Goal: Information Seeking & Learning: Find specific page/section

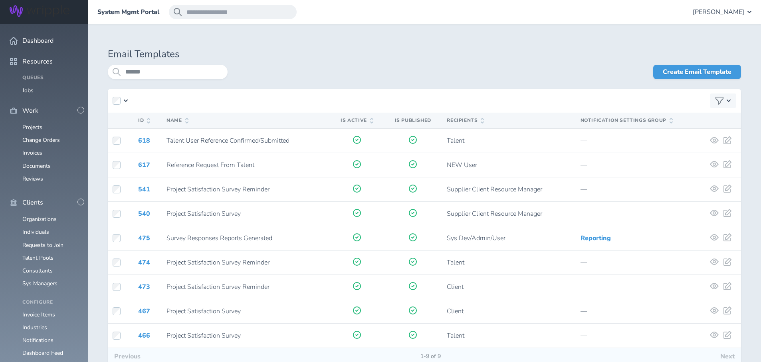
scroll to position [721, 0]
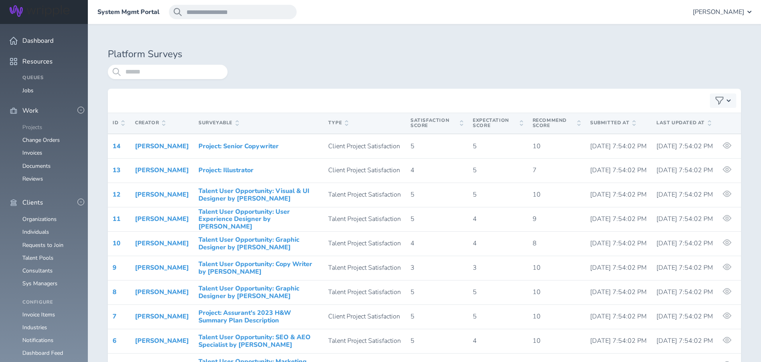
click at [35, 123] on link "Projects" at bounding box center [32, 127] width 20 height 8
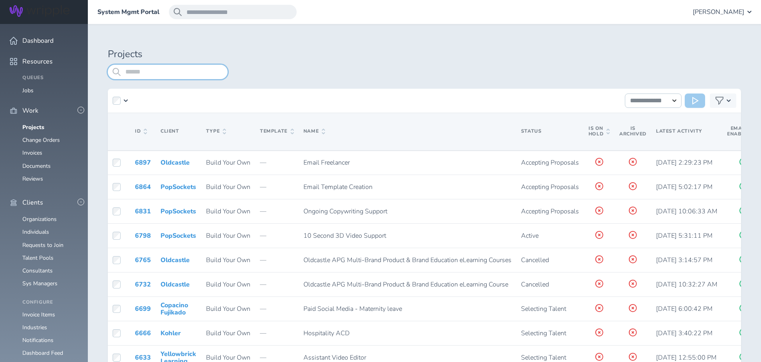
click at [148, 72] on input "search" at bounding box center [168, 72] width 120 height 14
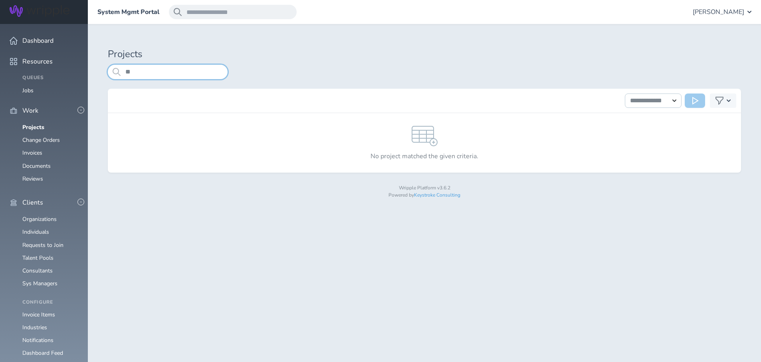
type input "*"
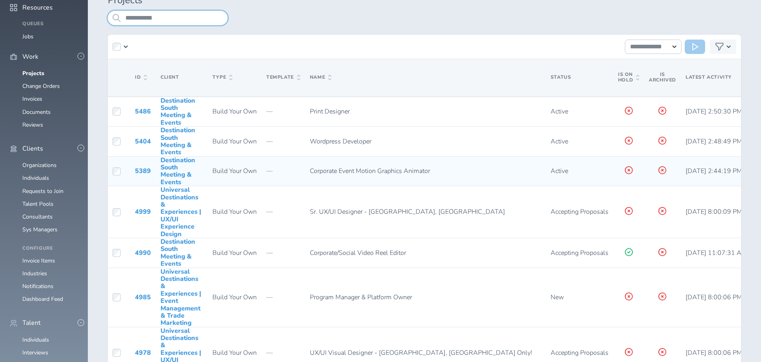
scroll to position [52, 0]
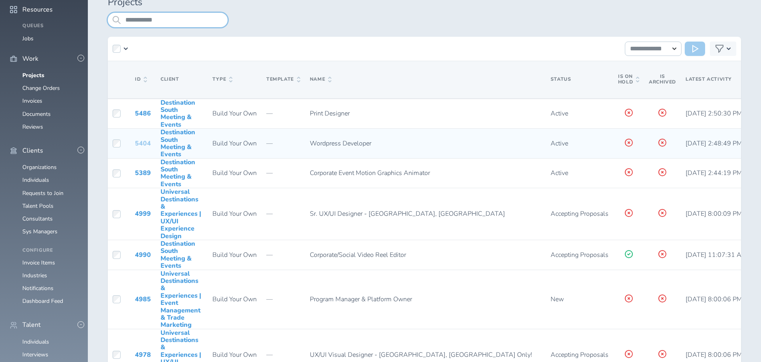
type input "**********"
click at [144, 144] on link "5404" at bounding box center [143, 143] width 16 height 9
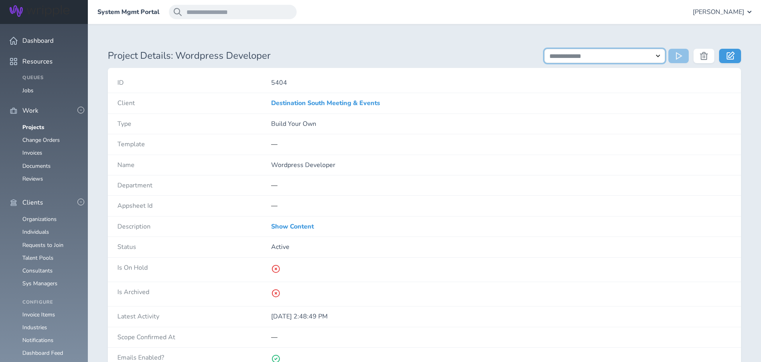
click at [659, 59] on select "**********" at bounding box center [604, 56] width 121 height 14
click at [47, 215] on link "Organizations" at bounding box center [39, 219] width 34 height 8
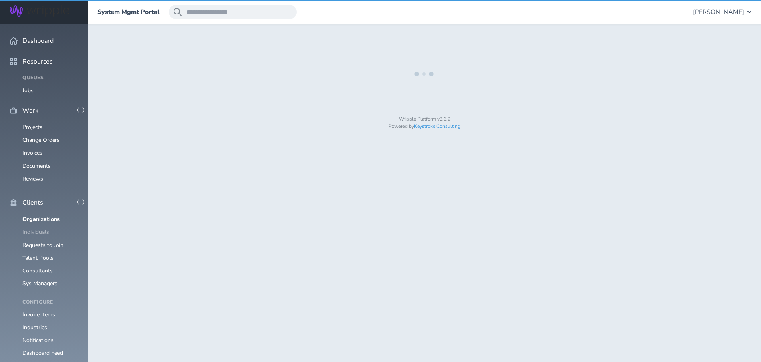
click at [43, 228] on link "Individuals" at bounding box center [35, 232] width 27 height 8
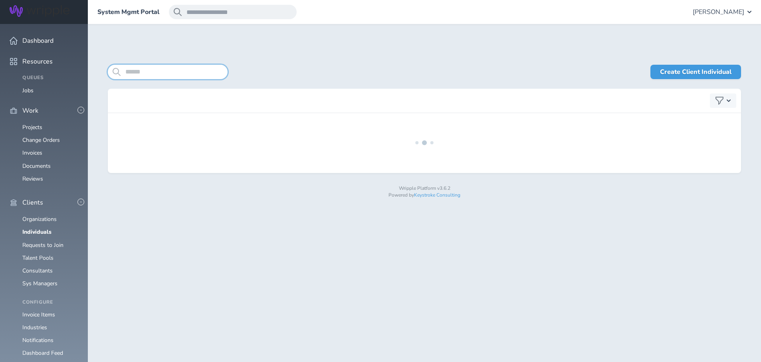
click at [156, 74] on input "search" at bounding box center [168, 72] width 120 height 14
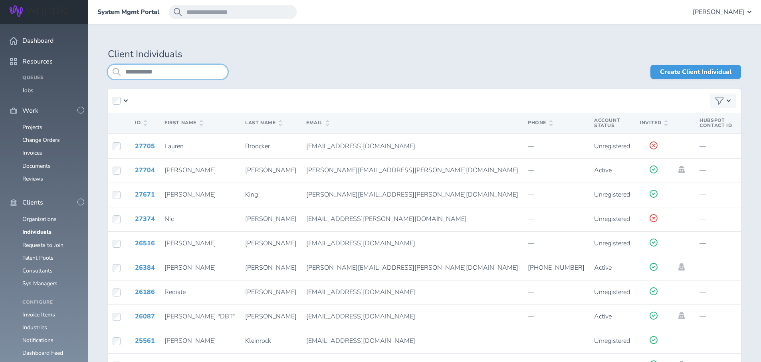
type input "**********"
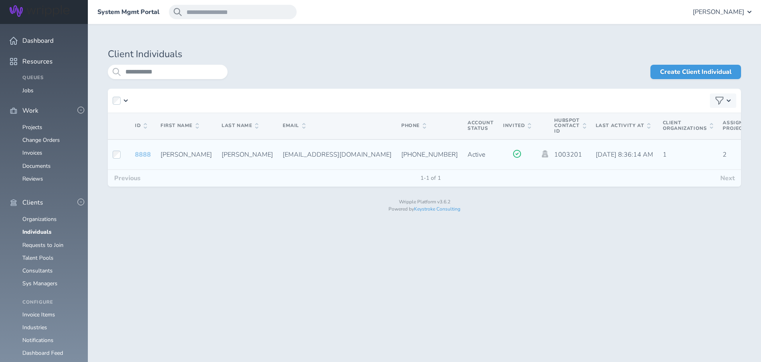
click at [141, 154] on link "8888" at bounding box center [143, 154] width 16 height 9
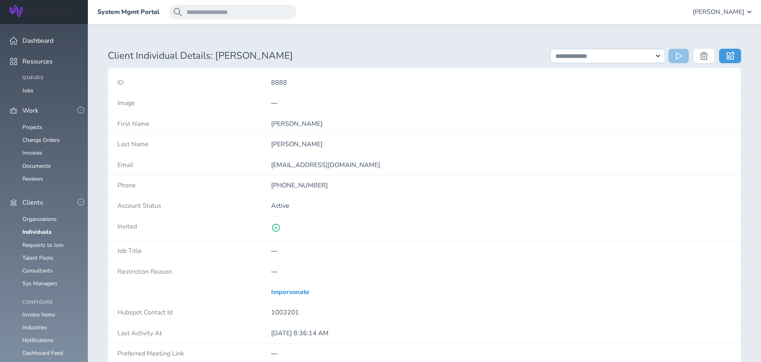
scroll to position [728, 0]
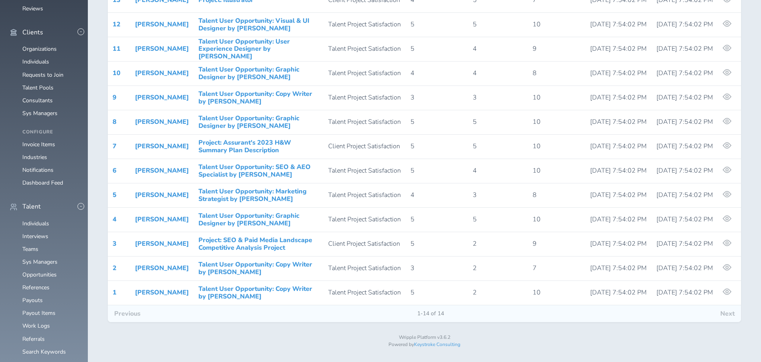
scroll to position [843, 0]
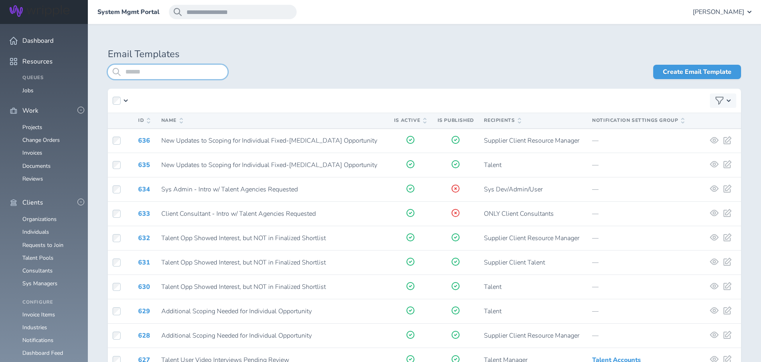
click at [163, 71] on input "search" at bounding box center [168, 72] width 120 height 14
type input "******"
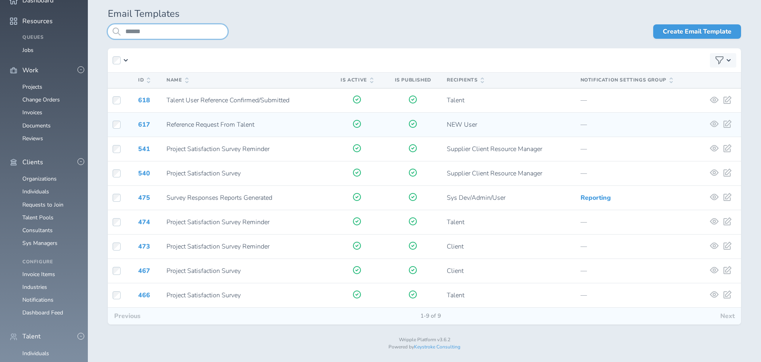
scroll to position [43, 0]
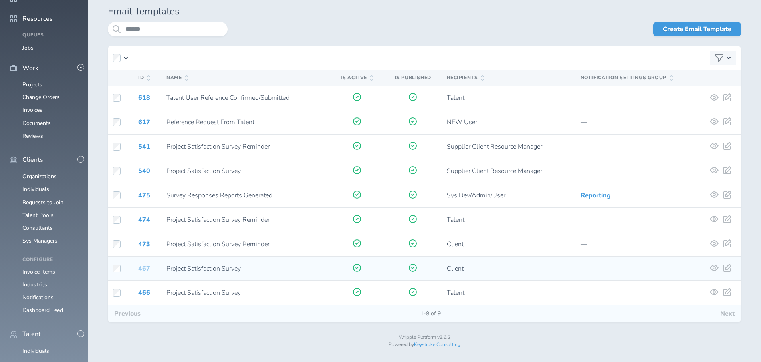
click at [145, 267] on link "467" at bounding box center [144, 268] width 12 height 9
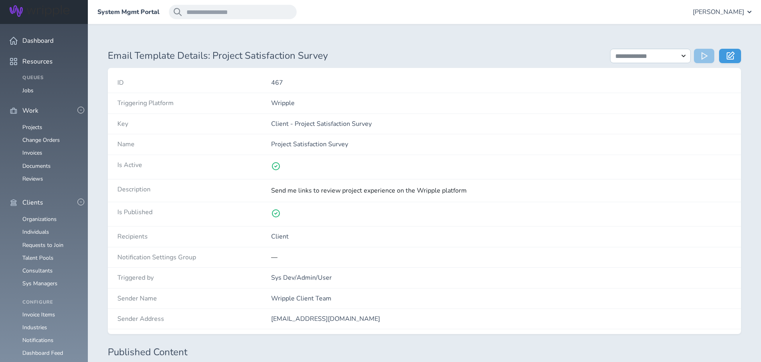
click at [293, 122] on p "Client - Project Satisfaction Survey" at bounding box center [501, 123] width 461 height 7
copy p "Client - Project Satisfaction Survey"
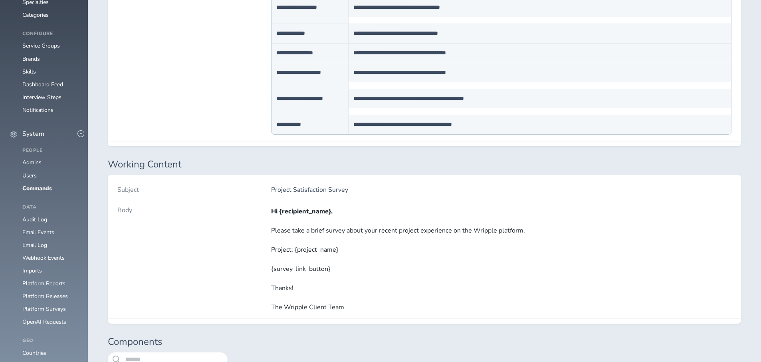
scroll to position [596, 0]
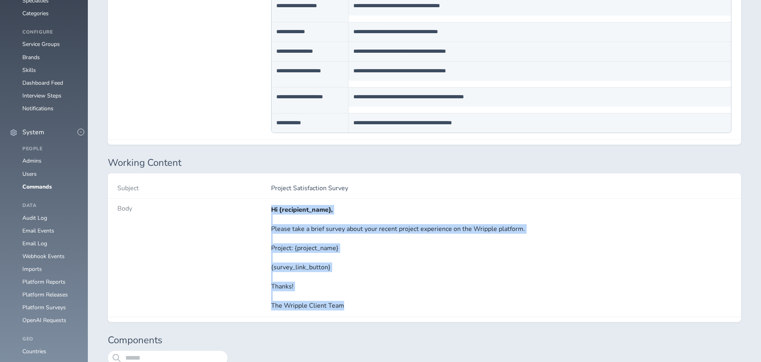
drag, startPoint x: 271, startPoint y: 210, endPoint x: 366, endPoint y: 306, distance: 134.9
click at [366, 306] on div "Hi {recipient_name}, Please take a brief survey about your recent project exper…" at bounding box center [501, 257] width 461 height 105
copy div "Hi {recipient_name}, Please take a brief survey about your recent project exper…"
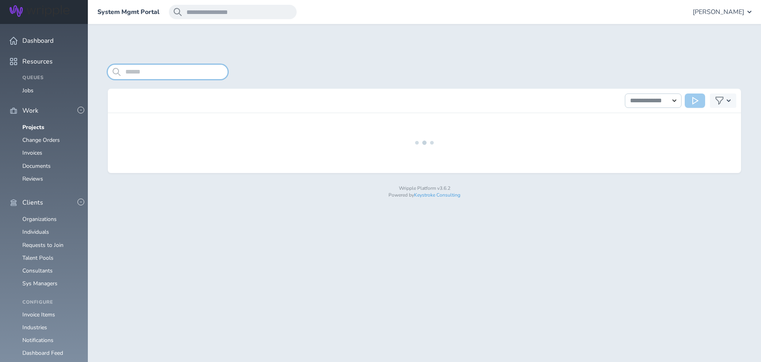
click at [154, 71] on input "search" at bounding box center [168, 72] width 120 height 14
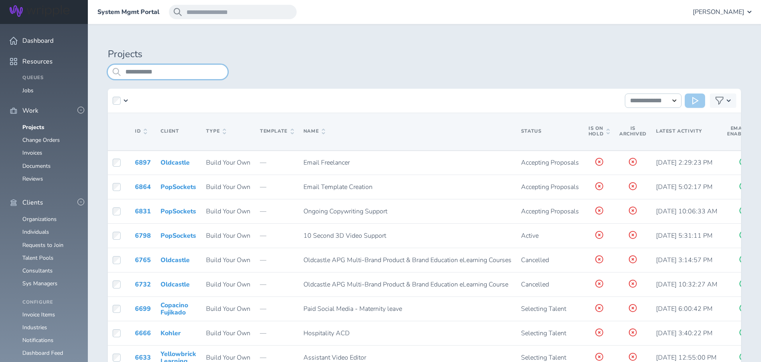
type input "**********"
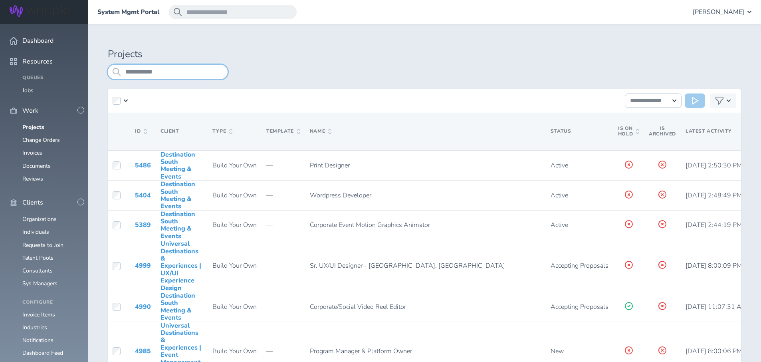
scroll to position [754, 0]
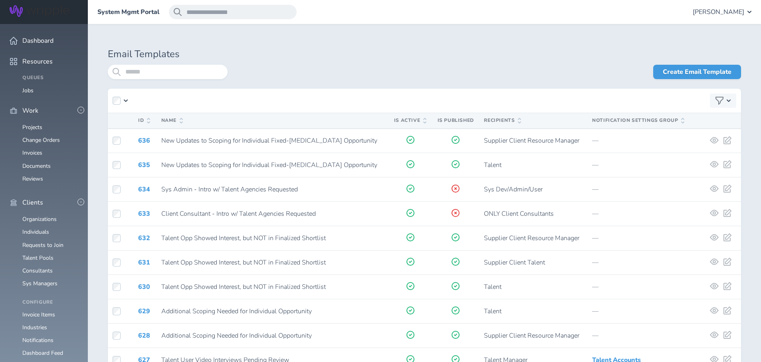
click at [302, 71] on div "Create Email Template" at bounding box center [484, 72] width 513 height 14
click at [156, 74] on input "search" at bounding box center [168, 72] width 120 height 14
type input "******"
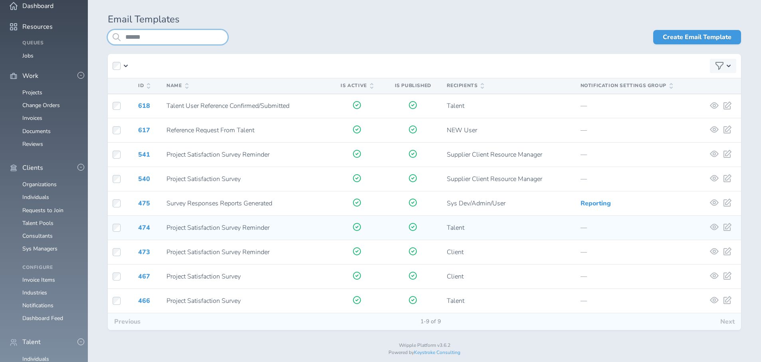
scroll to position [43, 0]
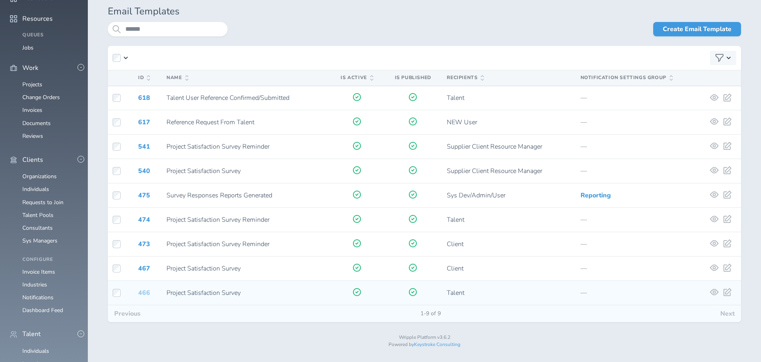
click at [145, 291] on link "466" at bounding box center [144, 292] width 12 height 9
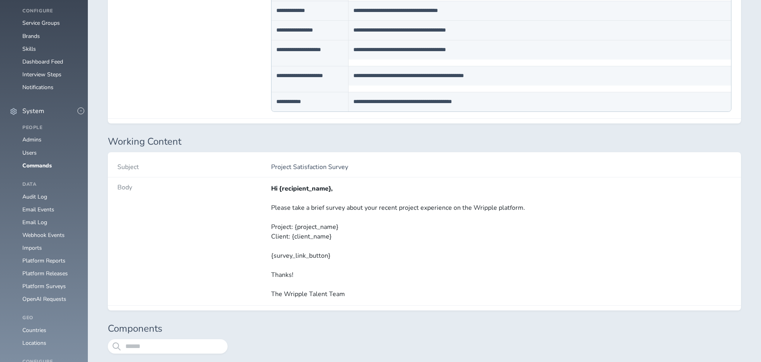
scroll to position [649, 0]
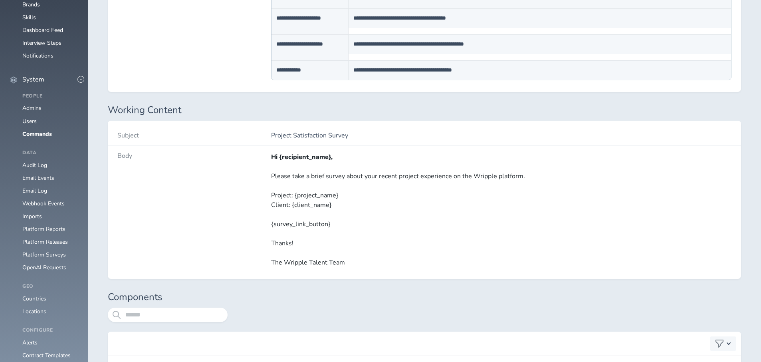
drag, startPoint x: 262, startPoint y: 167, endPoint x: 273, endPoint y: 158, distance: 14.5
click at [263, 166] on div "Body" at bounding box center [194, 210] width 154 height 128
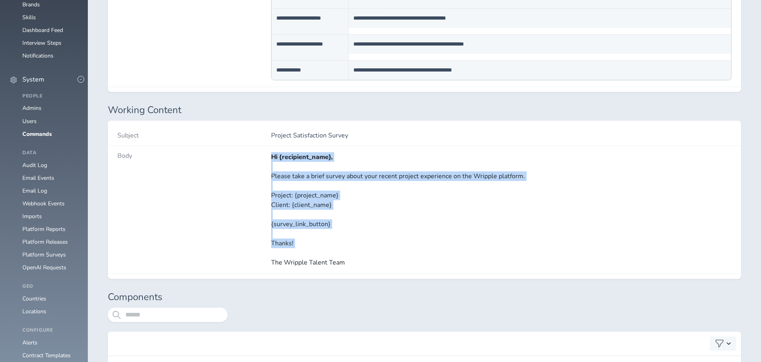
drag, startPoint x: 272, startPoint y: 162, endPoint x: 371, endPoint y: 254, distance: 135.0
click at [371, 254] on div "Hi {recipient_name}, Please take a brief survey about your recent project exper…" at bounding box center [501, 209] width 461 height 115
copy div "Hi {recipient_name}, Please take a brief survey about your recent project exper…"
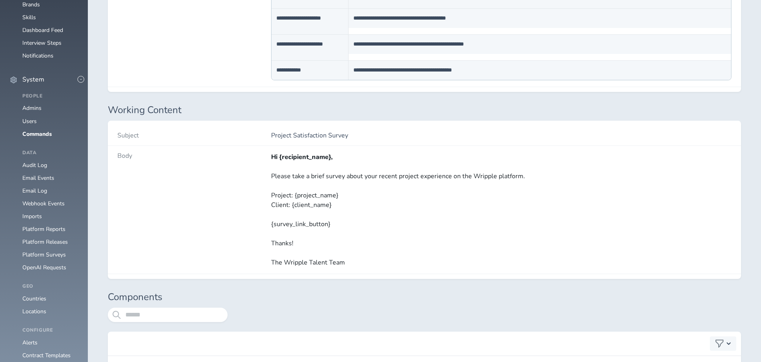
click at [228, 192] on div "Body" at bounding box center [194, 210] width 154 height 128
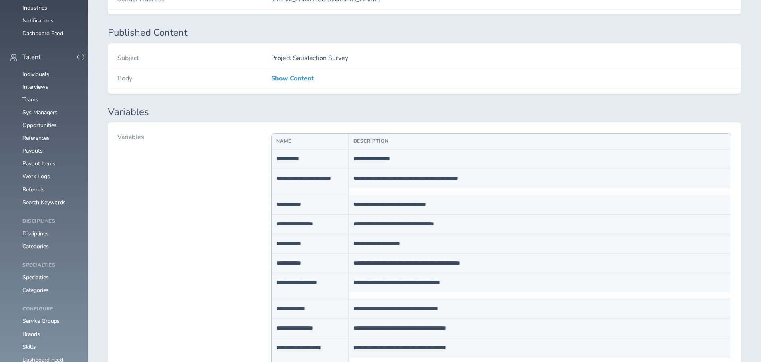
scroll to position [15, 0]
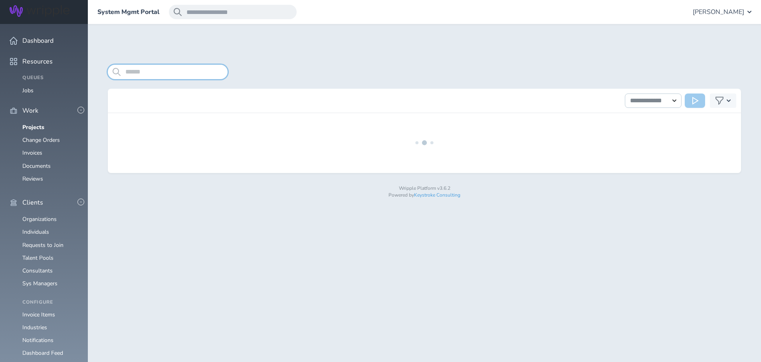
click at [158, 72] on input "search" at bounding box center [168, 72] width 120 height 14
type input "*********"
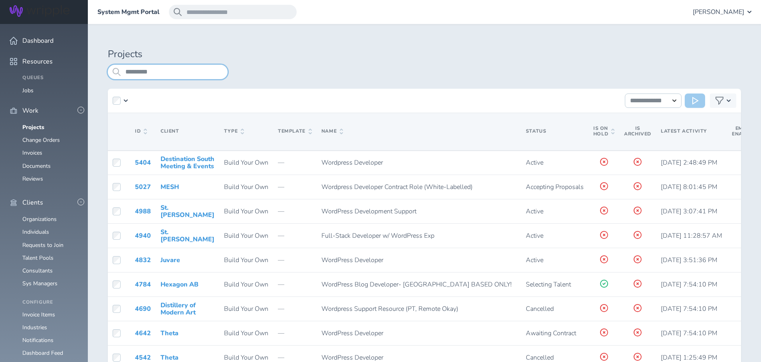
scroll to position [254, 0]
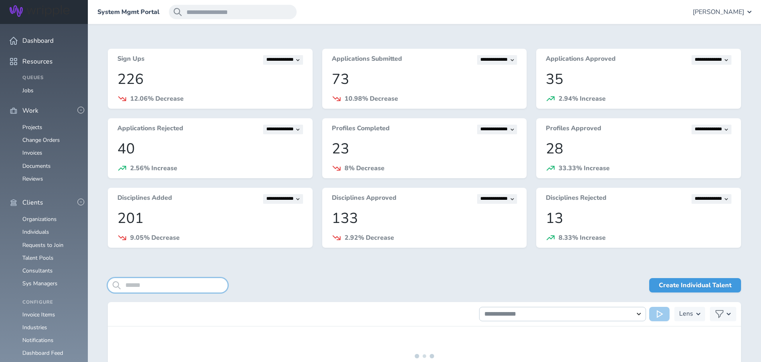
click at [131, 283] on input "search" at bounding box center [168, 285] width 120 height 14
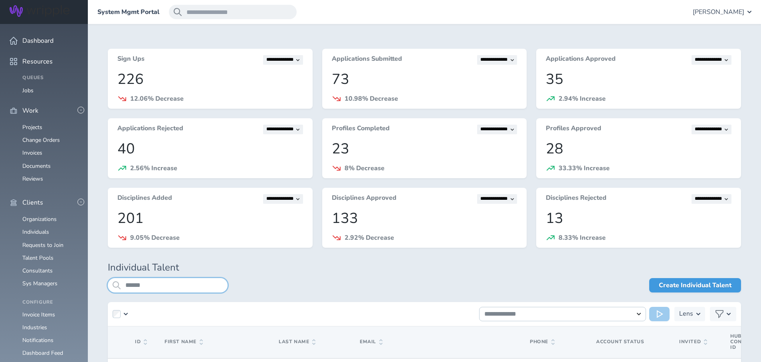
type input "******"
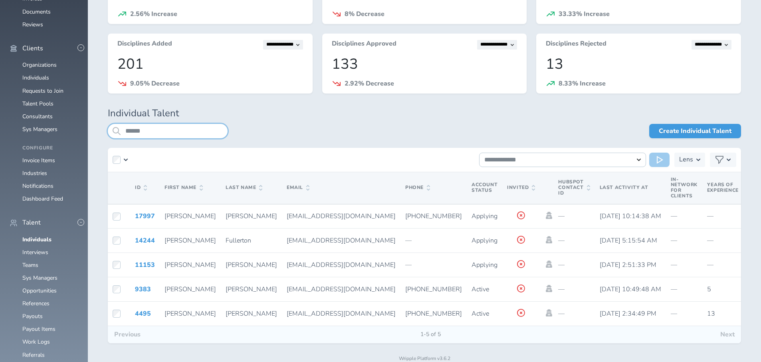
scroll to position [154, 0]
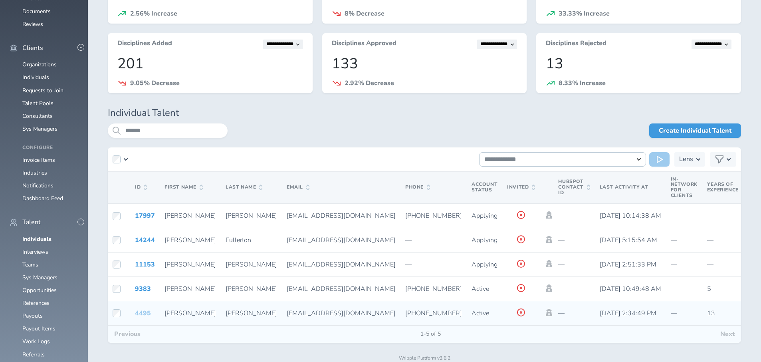
click at [144, 314] on link "4495" at bounding box center [143, 313] width 16 height 9
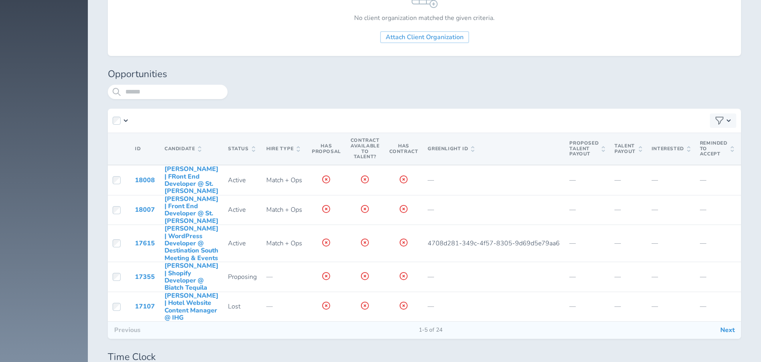
scroll to position [3256, 0]
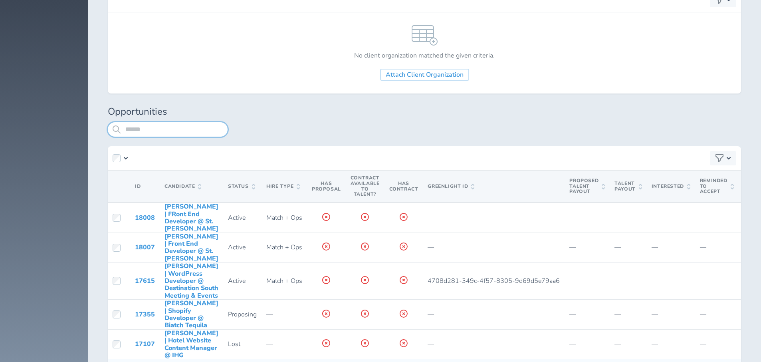
click at [157, 137] on input "search" at bounding box center [168, 129] width 120 height 14
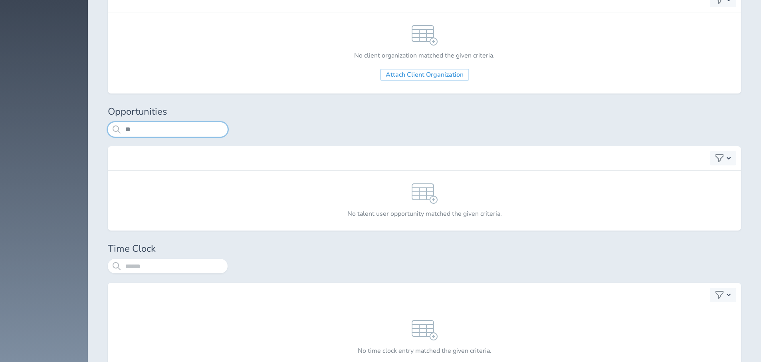
type input "*"
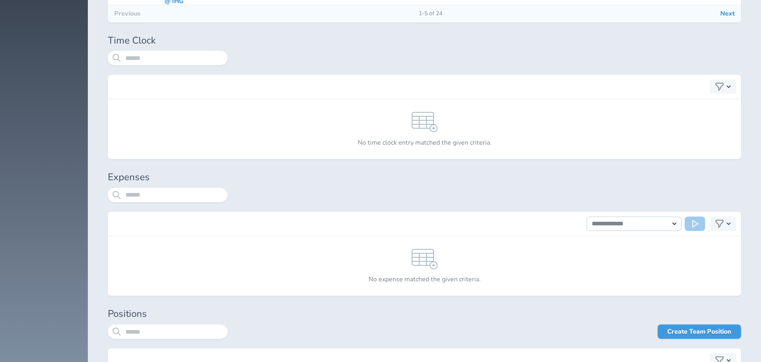
scroll to position [882, 0]
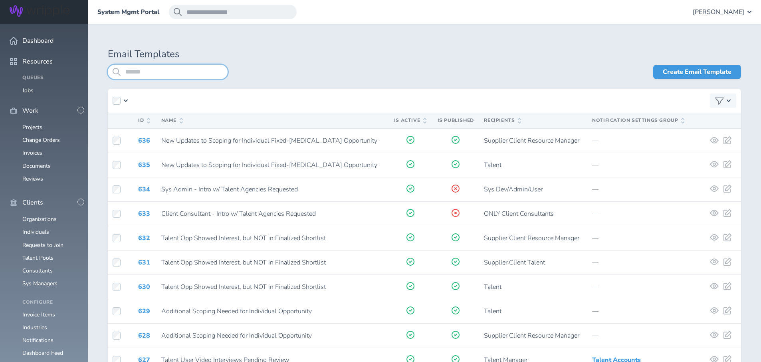
click at [132, 75] on input "search" at bounding box center [168, 72] width 120 height 14
type input "******"
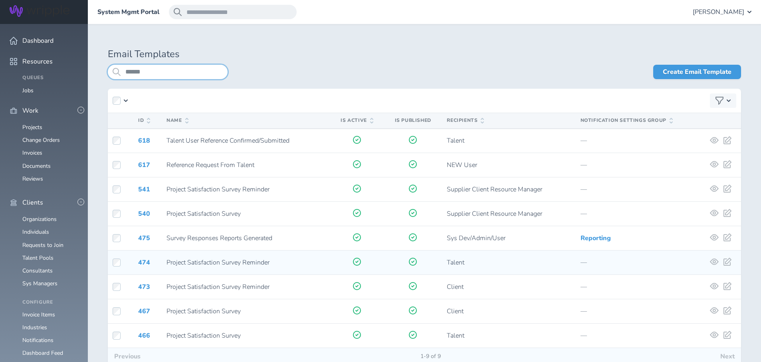
scroll to position [43, 0]
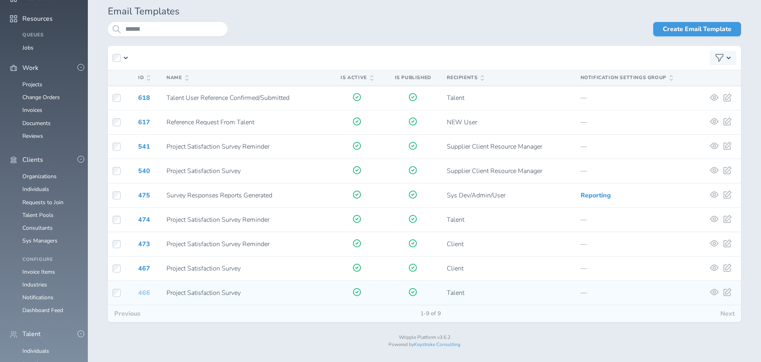
click at [144, 293] on link "466" at bounding box center [144, 292] width 12 height 9
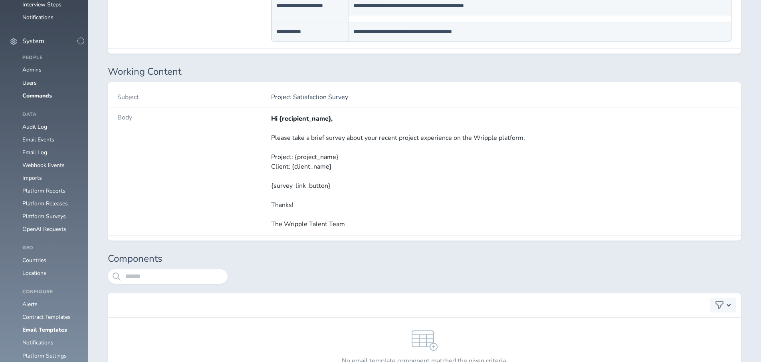
scroll to position [687, 0]
click at [310, 97] on p "Project Satisfaction Survey" at bounding box center [501, 96] width 461 height 7
click at [310, 96] on p "Project Satisfaction Survey" at bounding box center [501, 96] width 461 height 7
copy p "Project Satisfaction Survey"
